Goal: Task Accomplishment & Management: Manage account settings

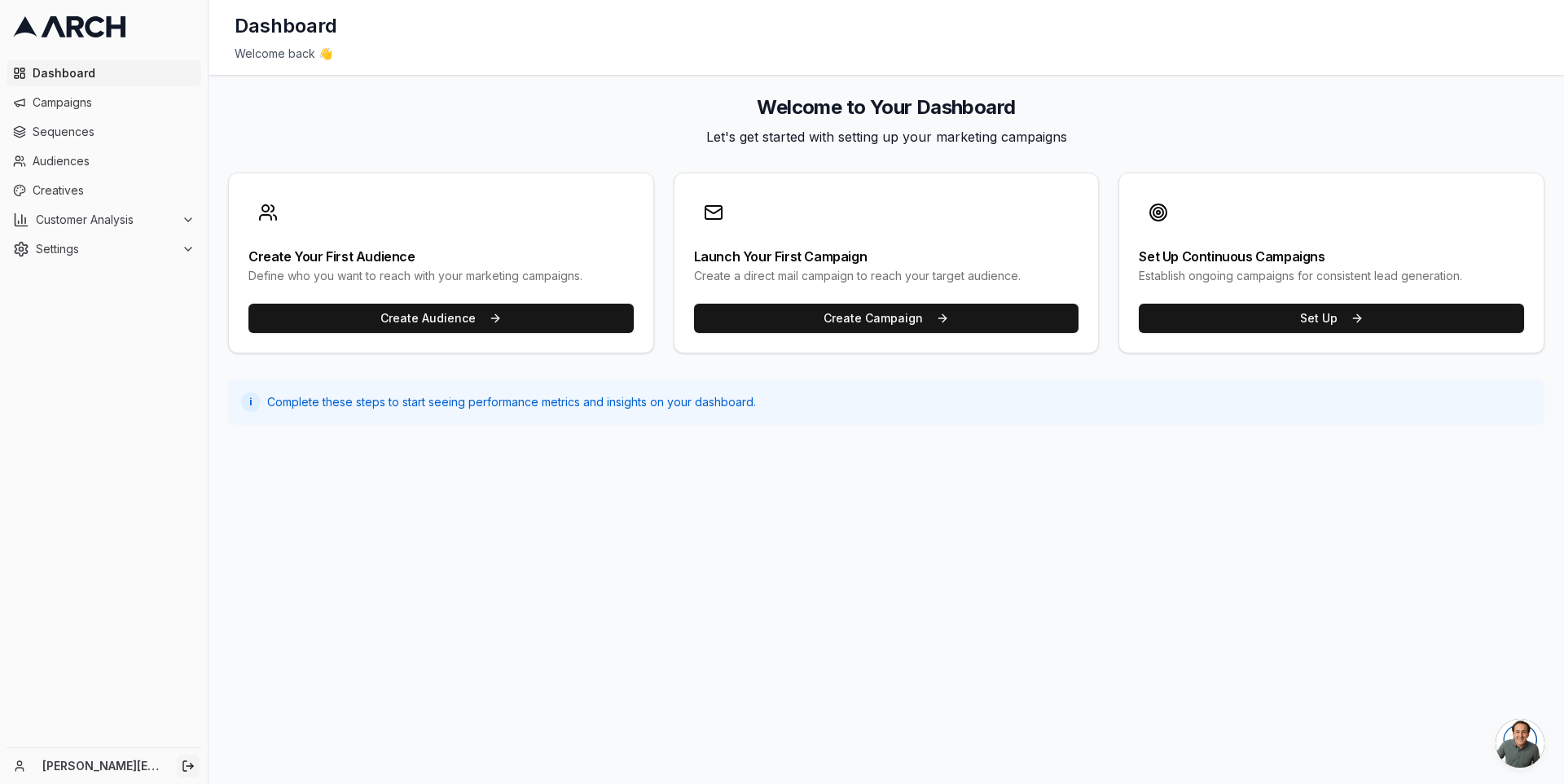
click at [197, 763] on button "Log out" at bounding box center [188, 766] width 22 height 22
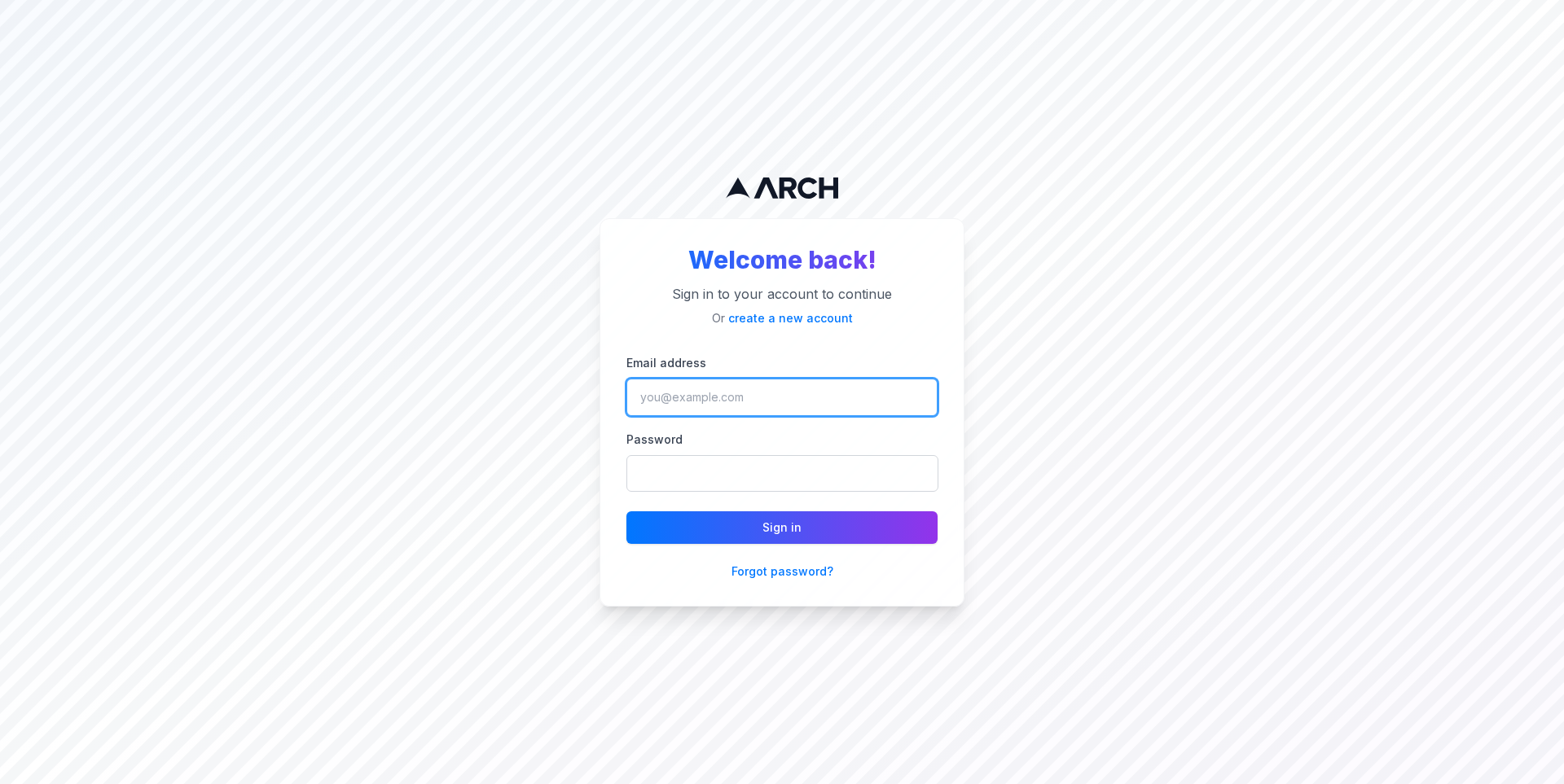
type input "jono"
click at [727, 406] on input "jono" at bounding box center [782, 397] width 311 height 37
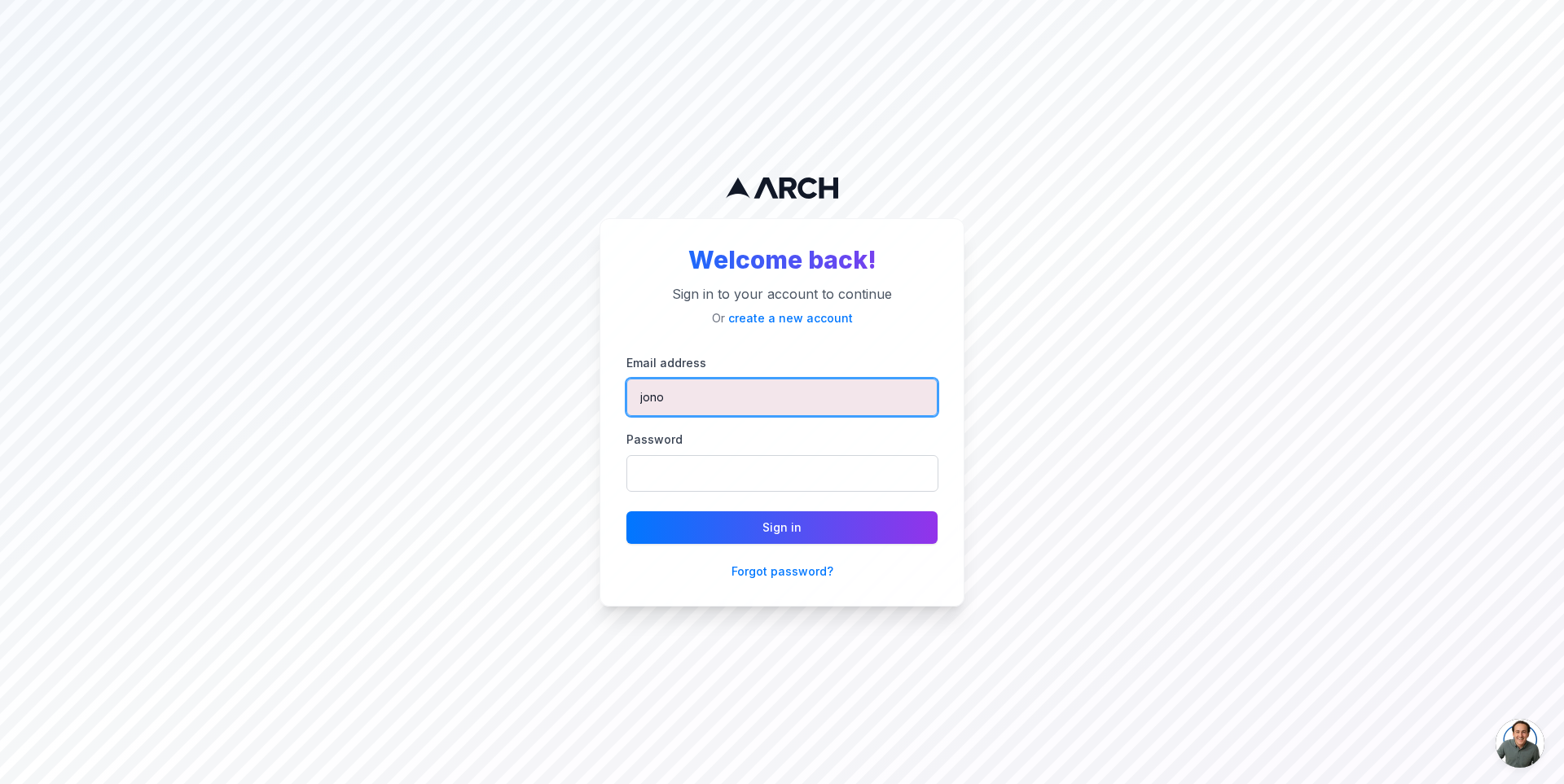
type input "jimmy@getarch.com"
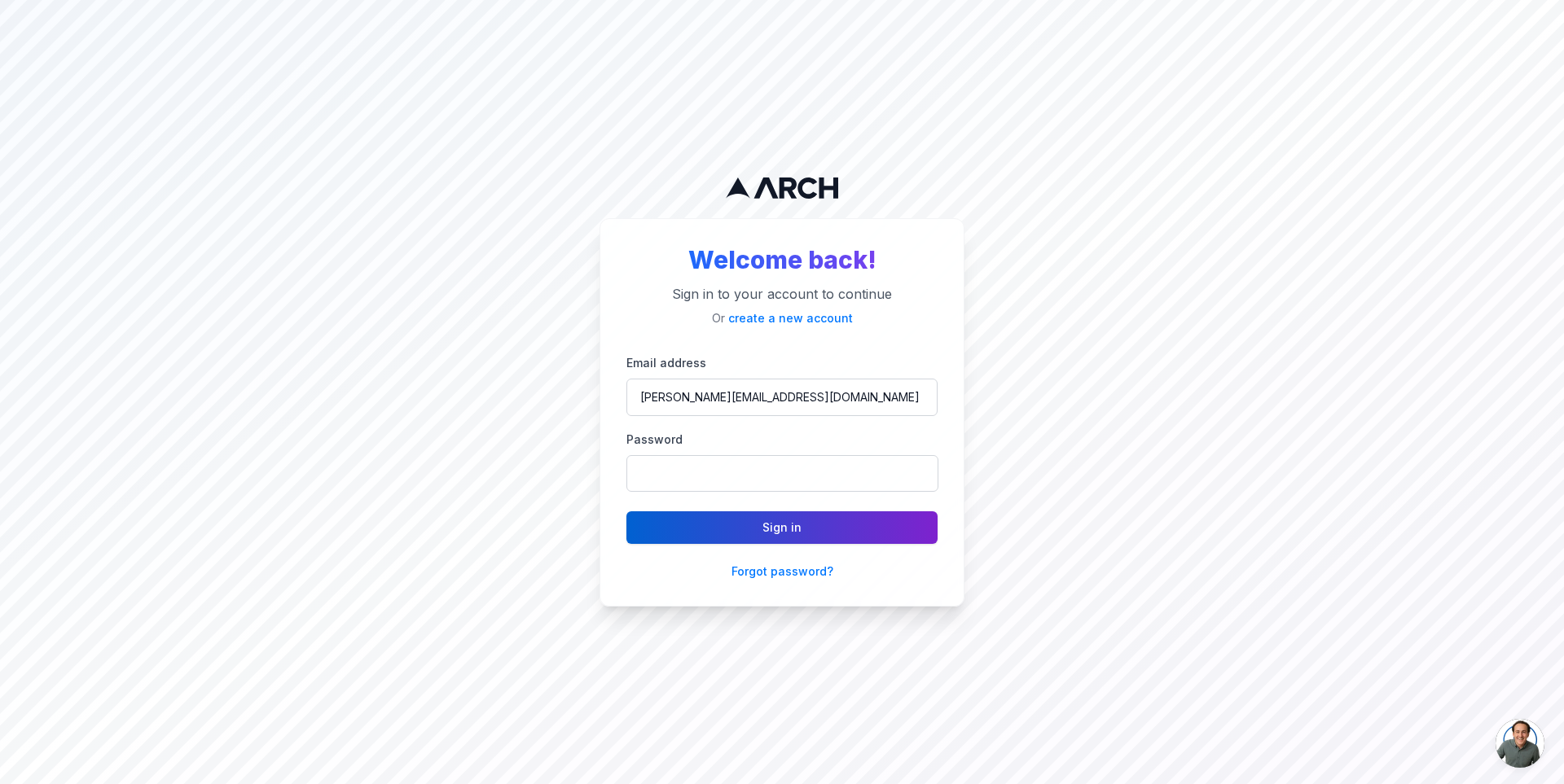
click at [792, 528] on button "Sign in" at bounding box center [782, 527] width 311 height 32
